Goal: Task Accomplishment & Management: Use online tool/utility

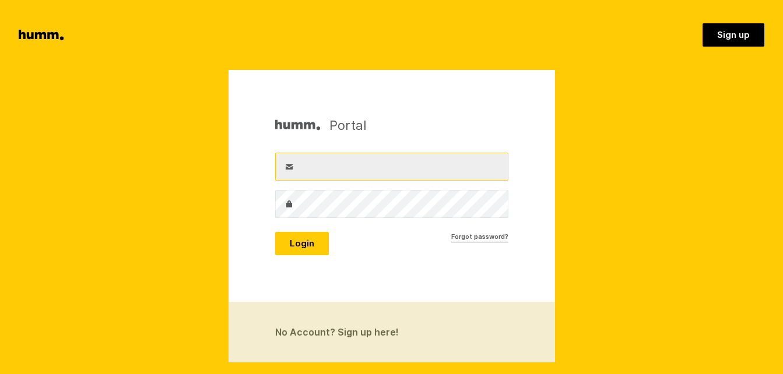
click at [363, 169] on input "Username" at bounding box center [391, 167] width 233 height 28
type input "nzearthangel@yahoo.co.nz"
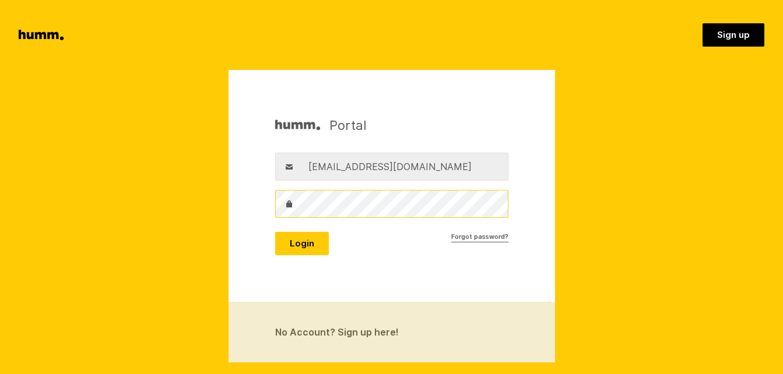
click at [275, 232] on button "Login" at bounding box center [302, 243] width 54 height 23
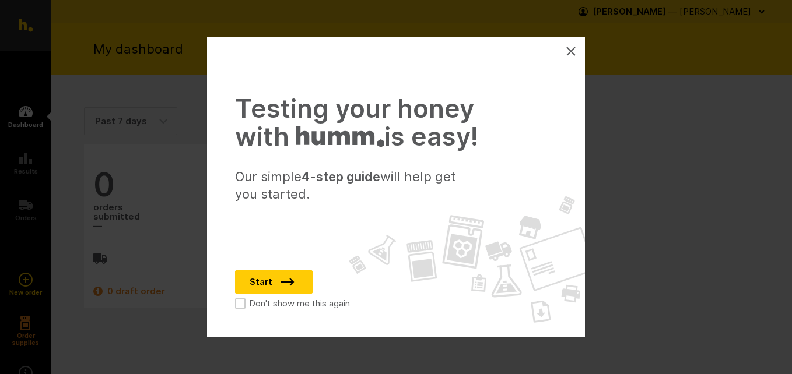
click at [570, 47] on icon at bounding box center [570, 51] width 9 height 9
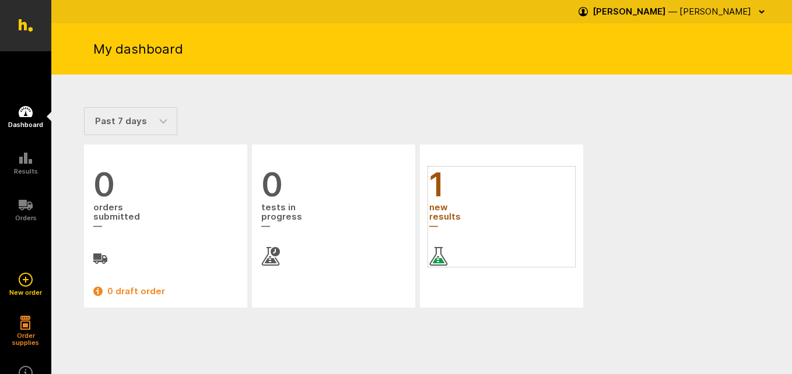
click at [445, 209] on span "new results" at bounding box center [501, 217] width 145 height 31
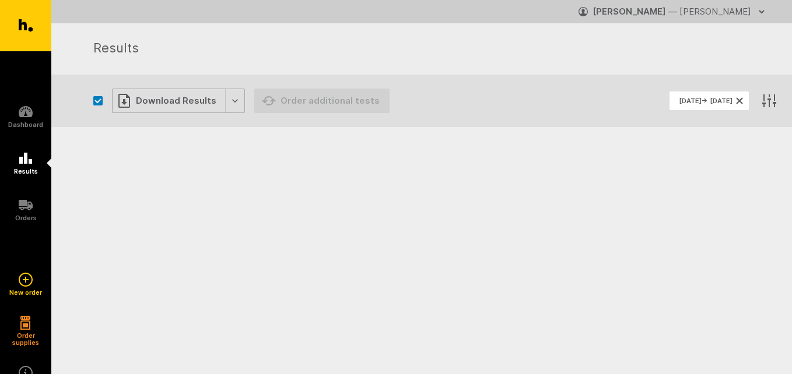
click at [230, 101] on div "Download Results" at bounding box center [178, 101] width 133 height 24
click at [73, 152] on div at bounding box center [421, 173] width 741 height 93
click at [127, 100] on icon "button" at bounding box center [124, 101] width 14 height 14
click at [94, 137] on div at bounding box center [421, 173] width 741 height 93
click at [29, 160] on icon at bounding box center [25, 158] width 13 height 11
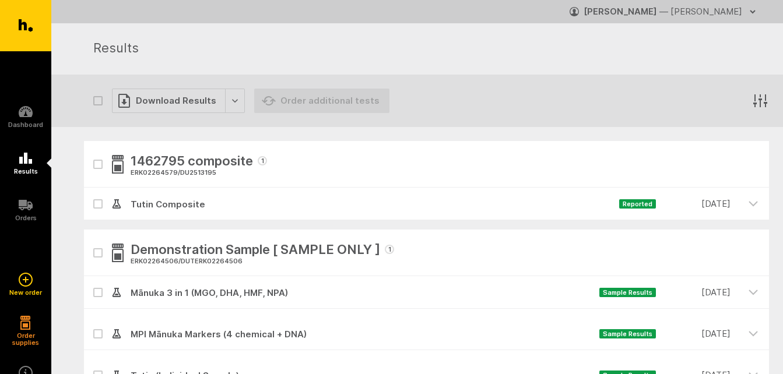
click at [96, 164] on icon "button" at bounding box center [98, 164] width 6 height 3
checkbox input "true"
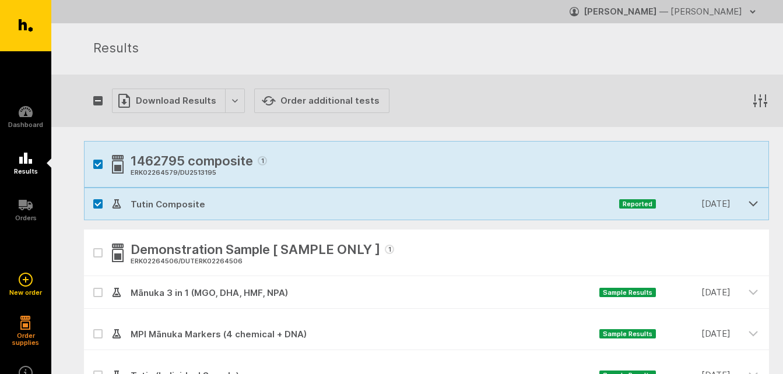
click at [755, 205] on icon "button" at bounding box center [753, 204] width 8 height 4
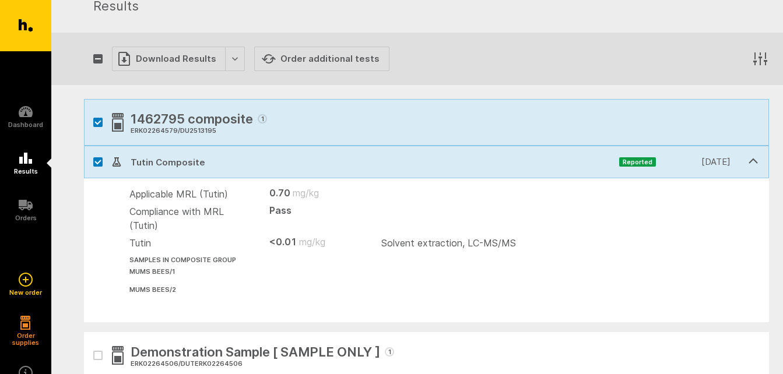
scroll to position [58, 0]
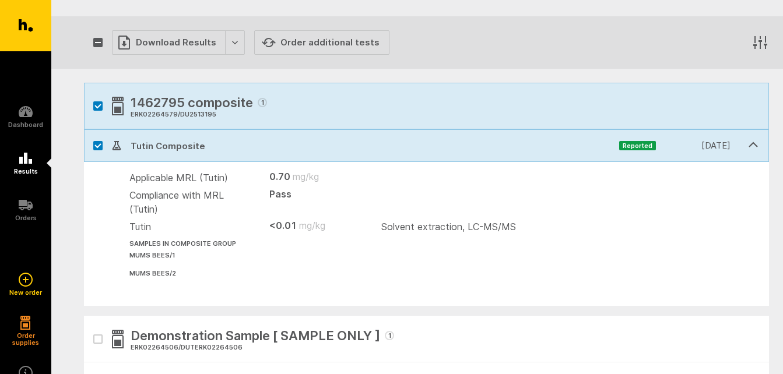
click at [555, 197] on td at bounding box center [569, 202] width 377 height 31
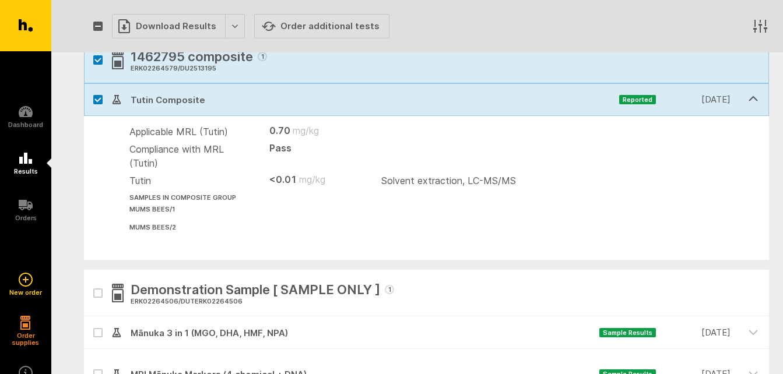
scroll to position [85, 0]
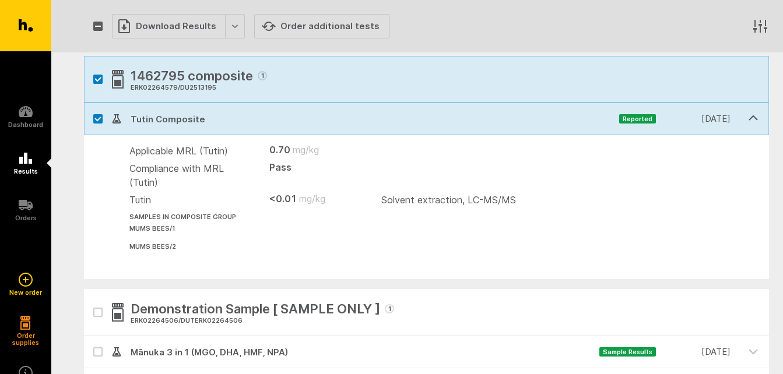
click at [664, 234] on li "mums bees / 1" at bounding box center [443, 229] width 629 height 12
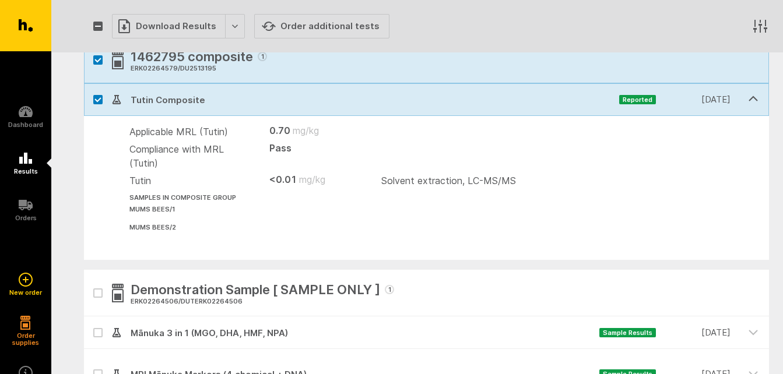
scroll to position [0, 0]
